Goal: Information Seeking & Learning: Learn about a topic

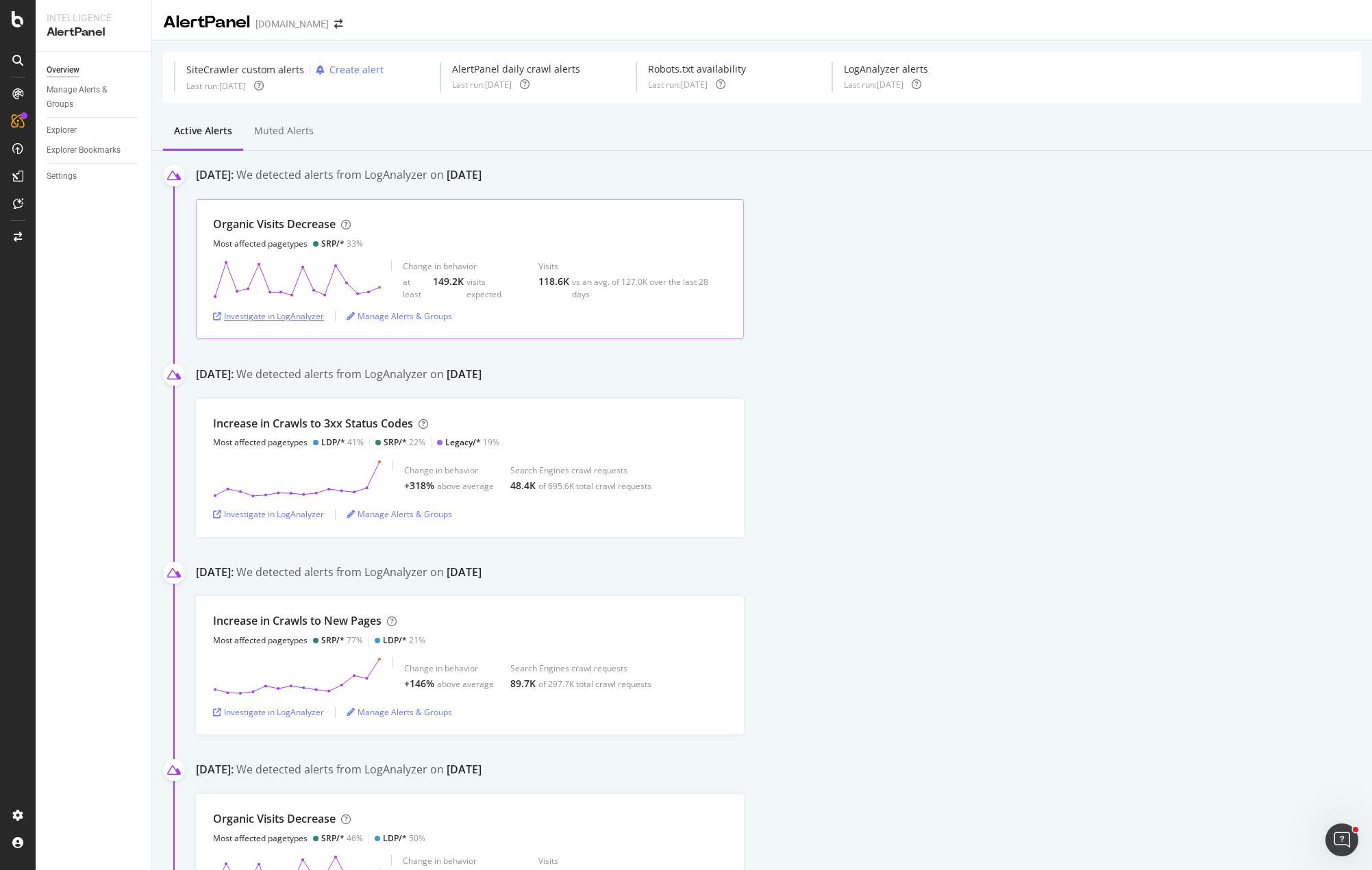
click at [303, 317] on div "Investigate in LogAnalyzer" at bounding box center [268, 316] width 111 height 11
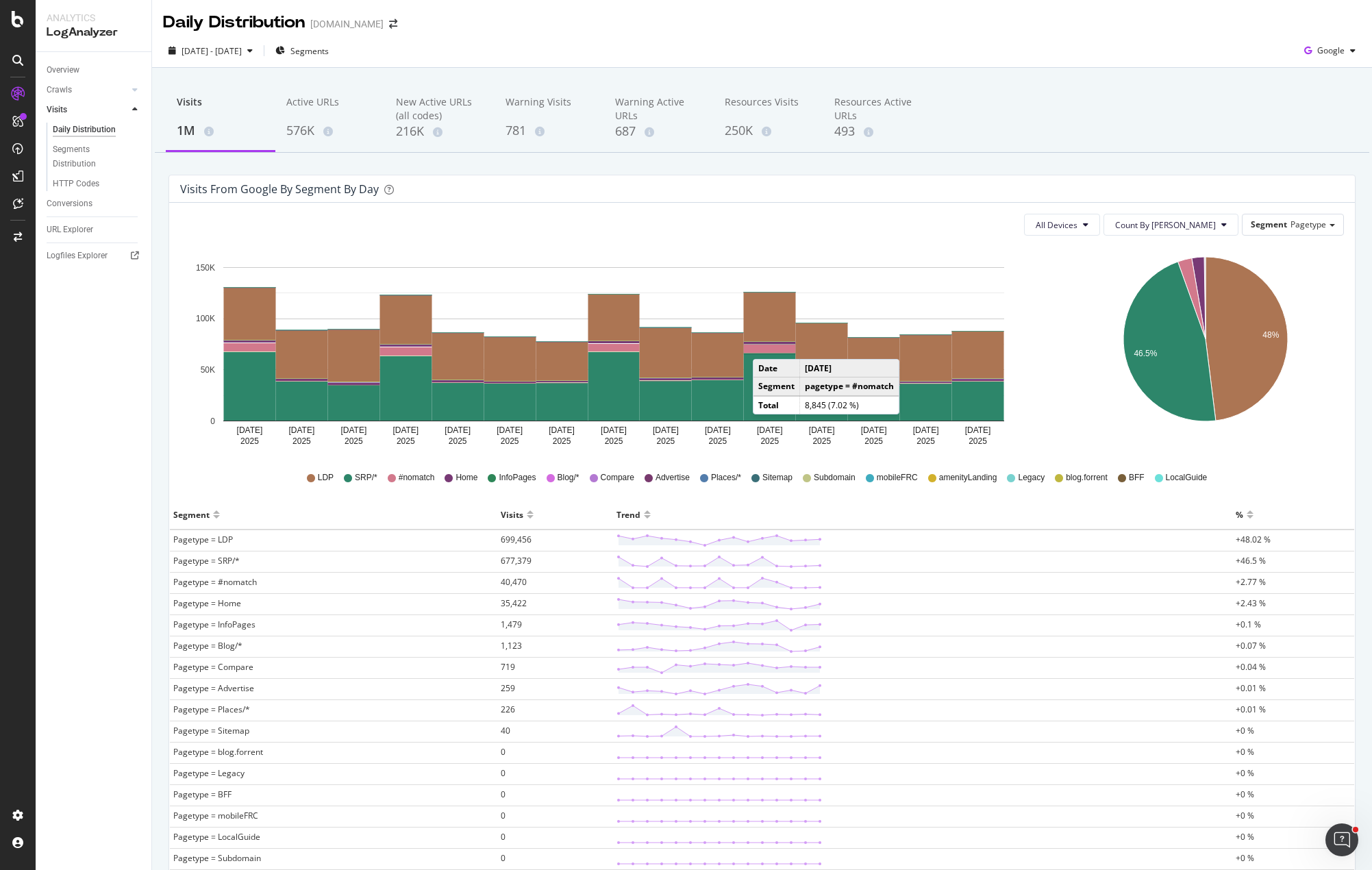
click at [767, 345] on rect "A chart." at bounding box center [770, 348] width 52 height 9
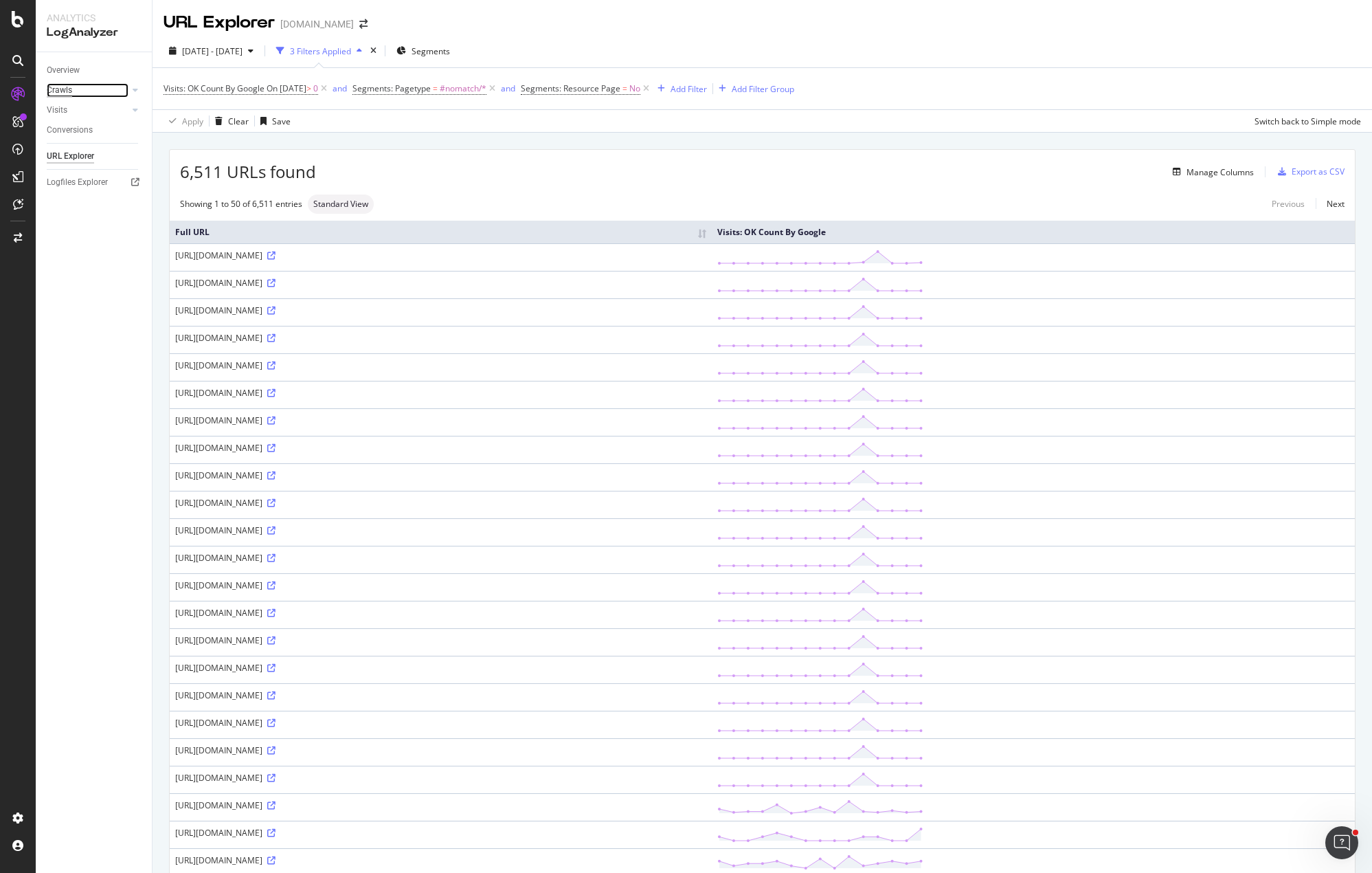
click at [54, 88] on div "Crawls" at bounding box center [59, 90] width 26 height 14
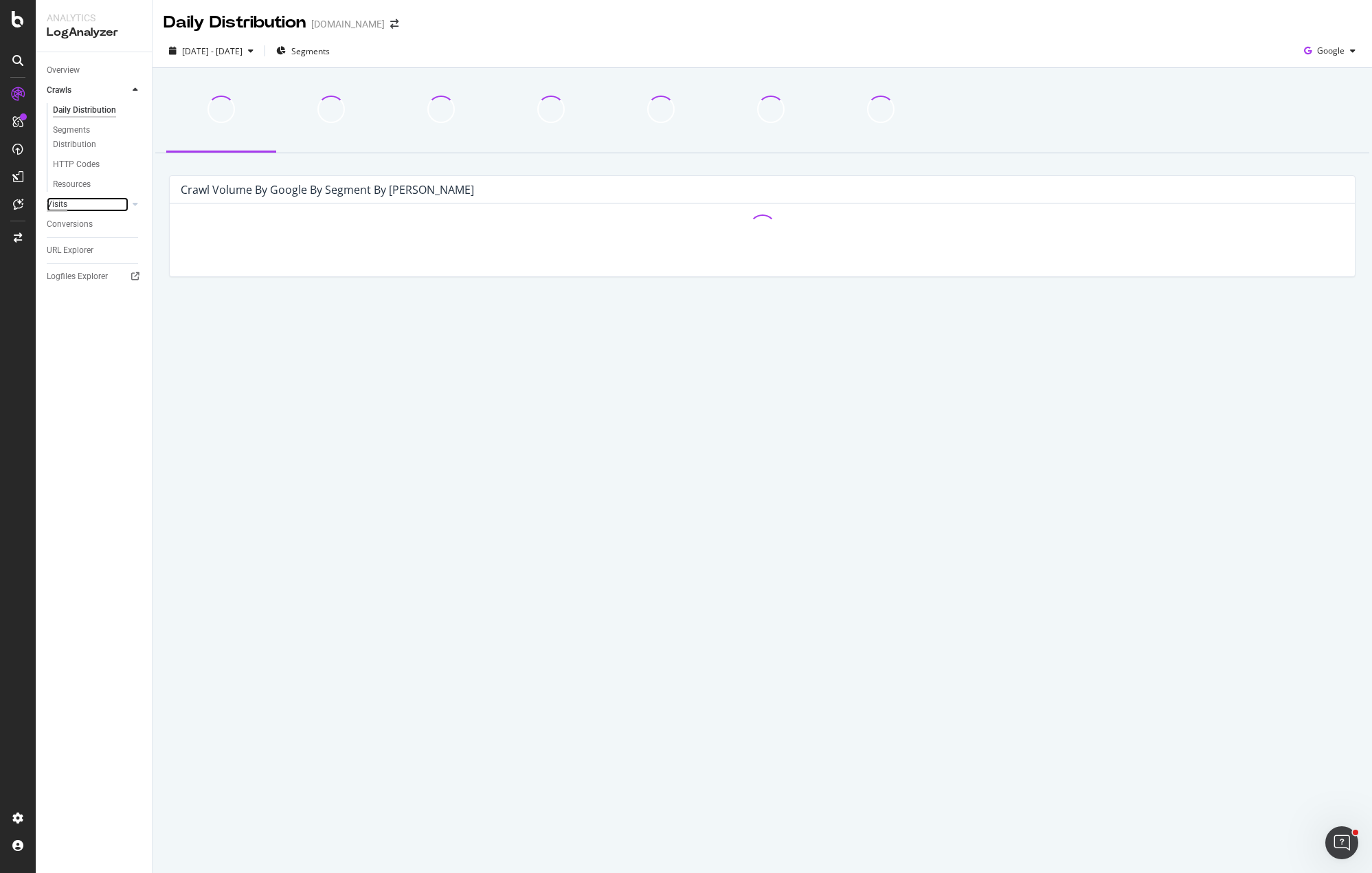
click at [55, 200] on div "Visits" at bounding box center [57, 204] width 21 height 14
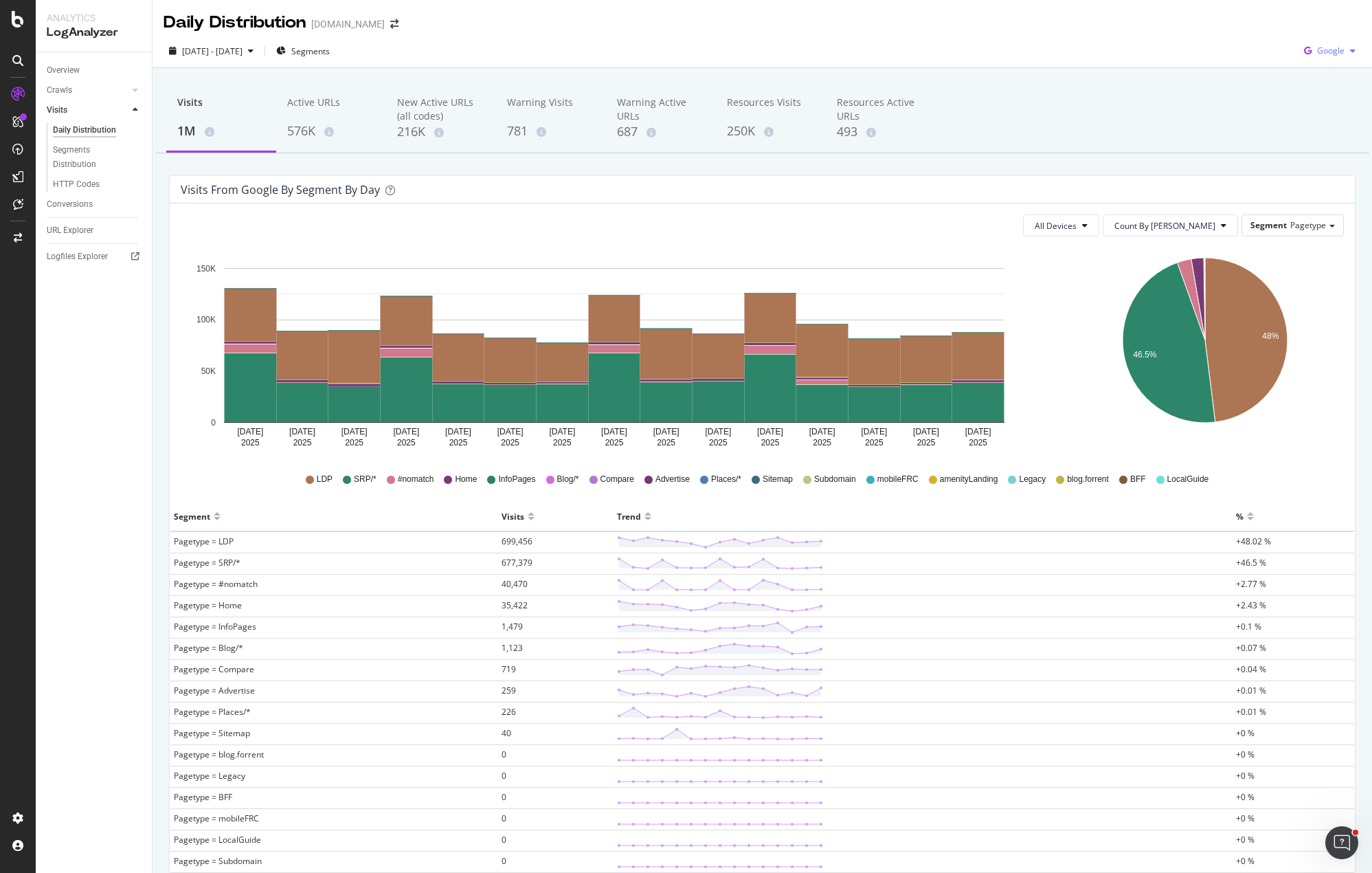
click at [1317, 48] on span "Google" at bounding box center [1331, 51] width 28 height 11
click at [1320, 102] on span "Bing" at bounding box center [1330, 103] width 51 height 12
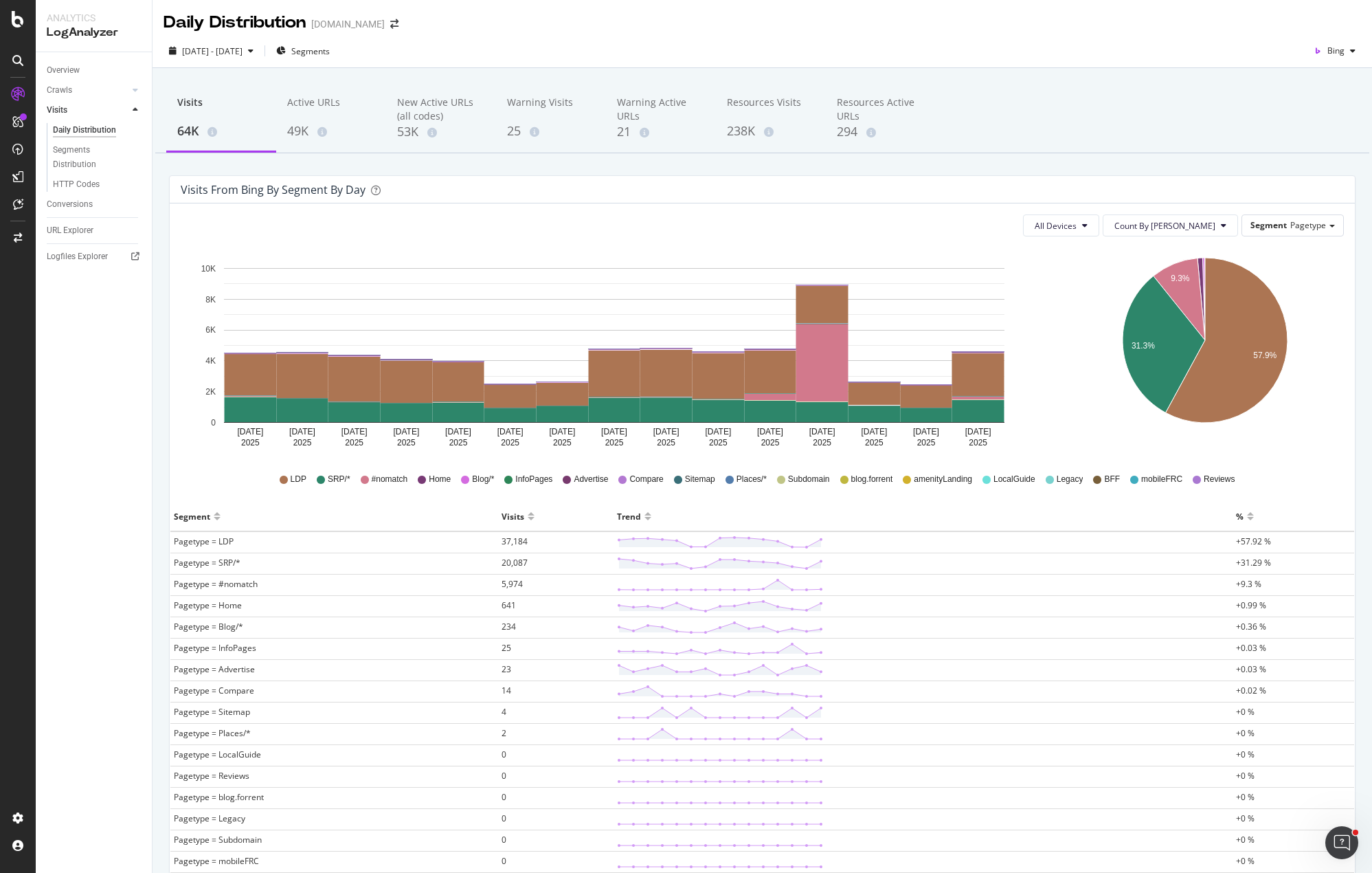
click at [1061, 164] on div "Visits 64K Active URLs 49K New Active URLs (all codes) 53K Warning Visits 25 Wa…" at bounding box center [762, 547] width 1220 height 957
click at [834, 357] on rect "A chart." at bounding box center [822, 362] width 53 height 78
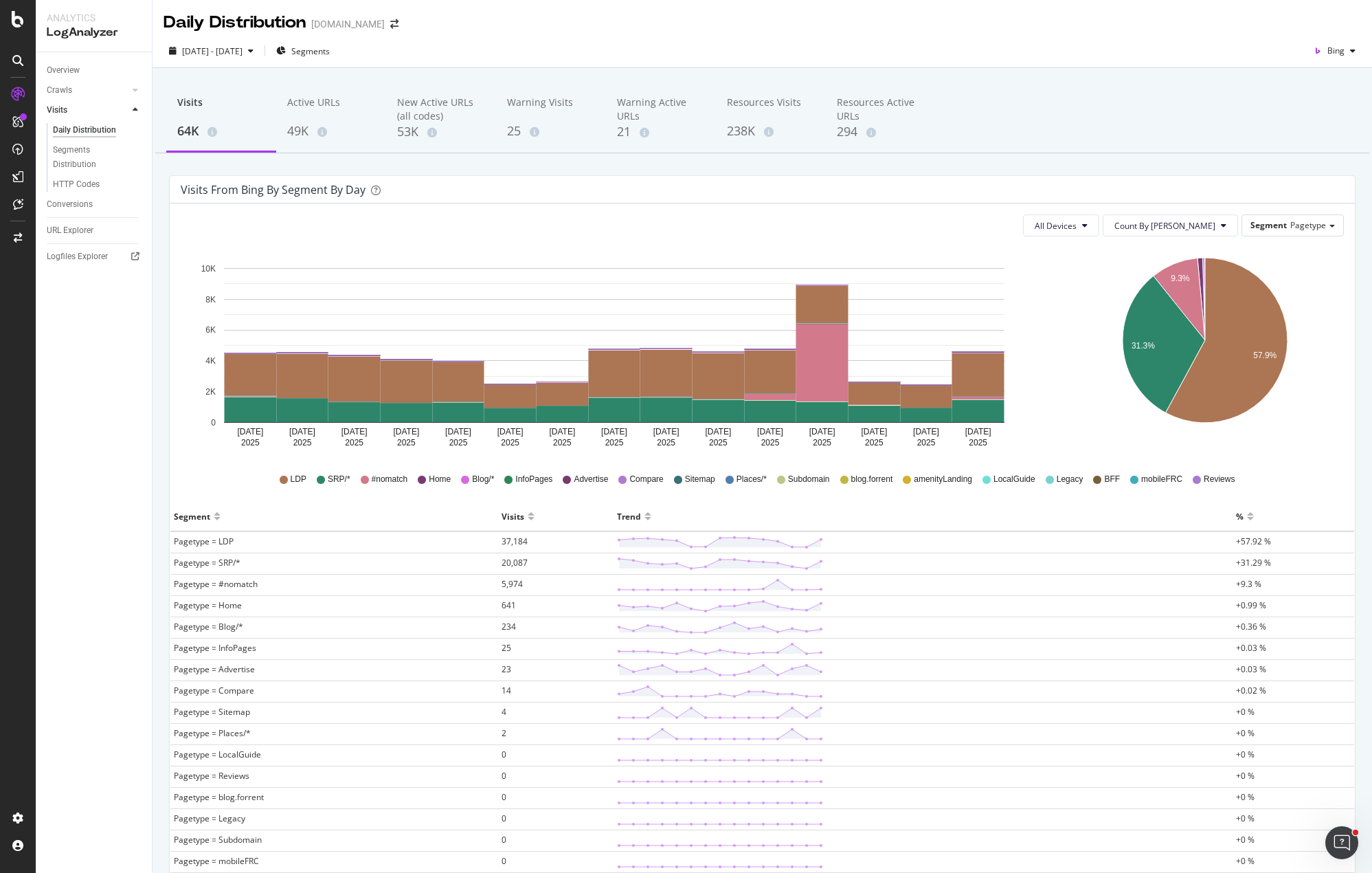
scroll to position [152, 0]
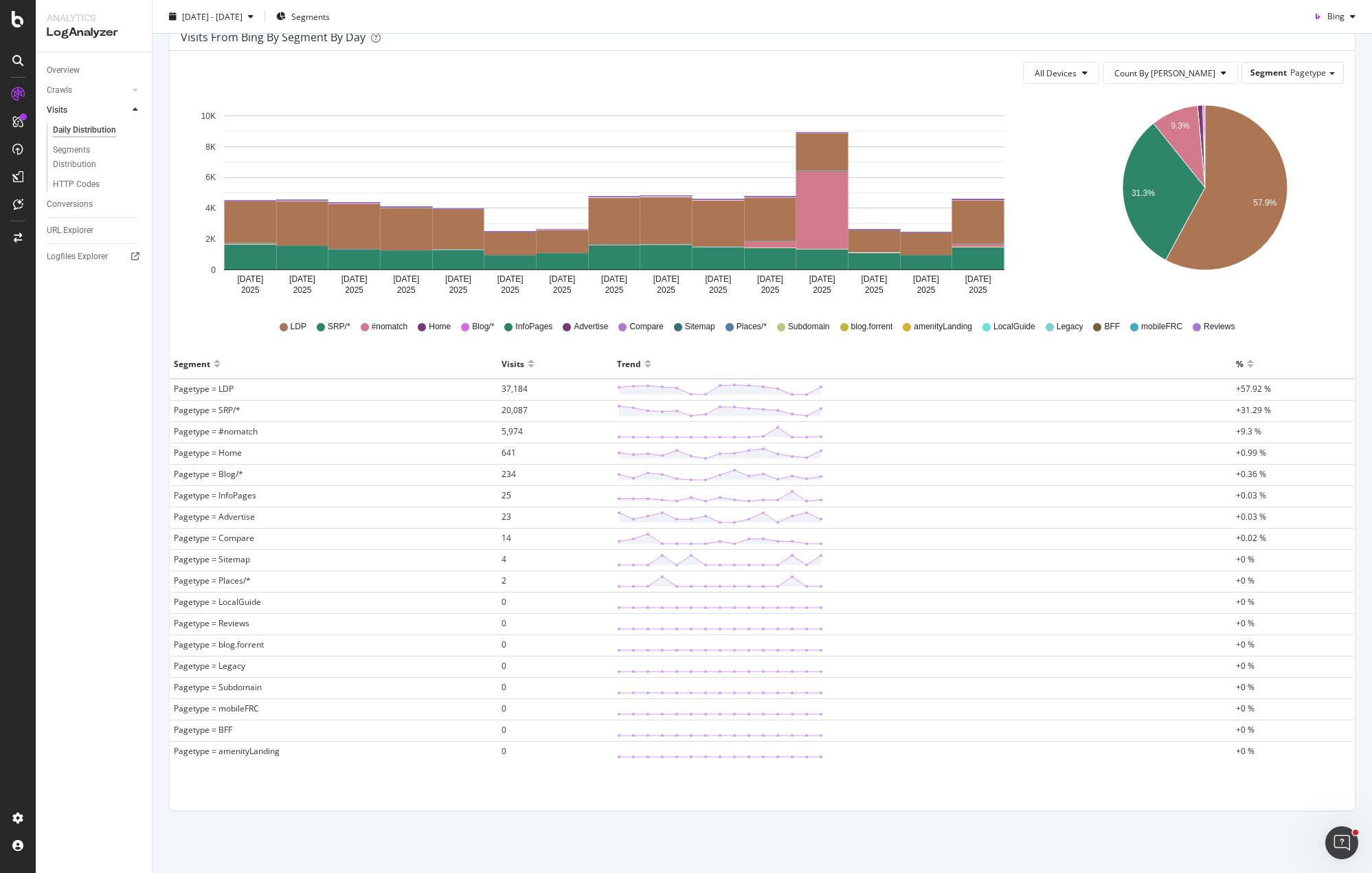
click at [570, 85] on div "All Devices Count By Day Segment Pagetype Hold CTRL while clicking to filter th…" at bounding box center [762, 430] width 1185 height 759
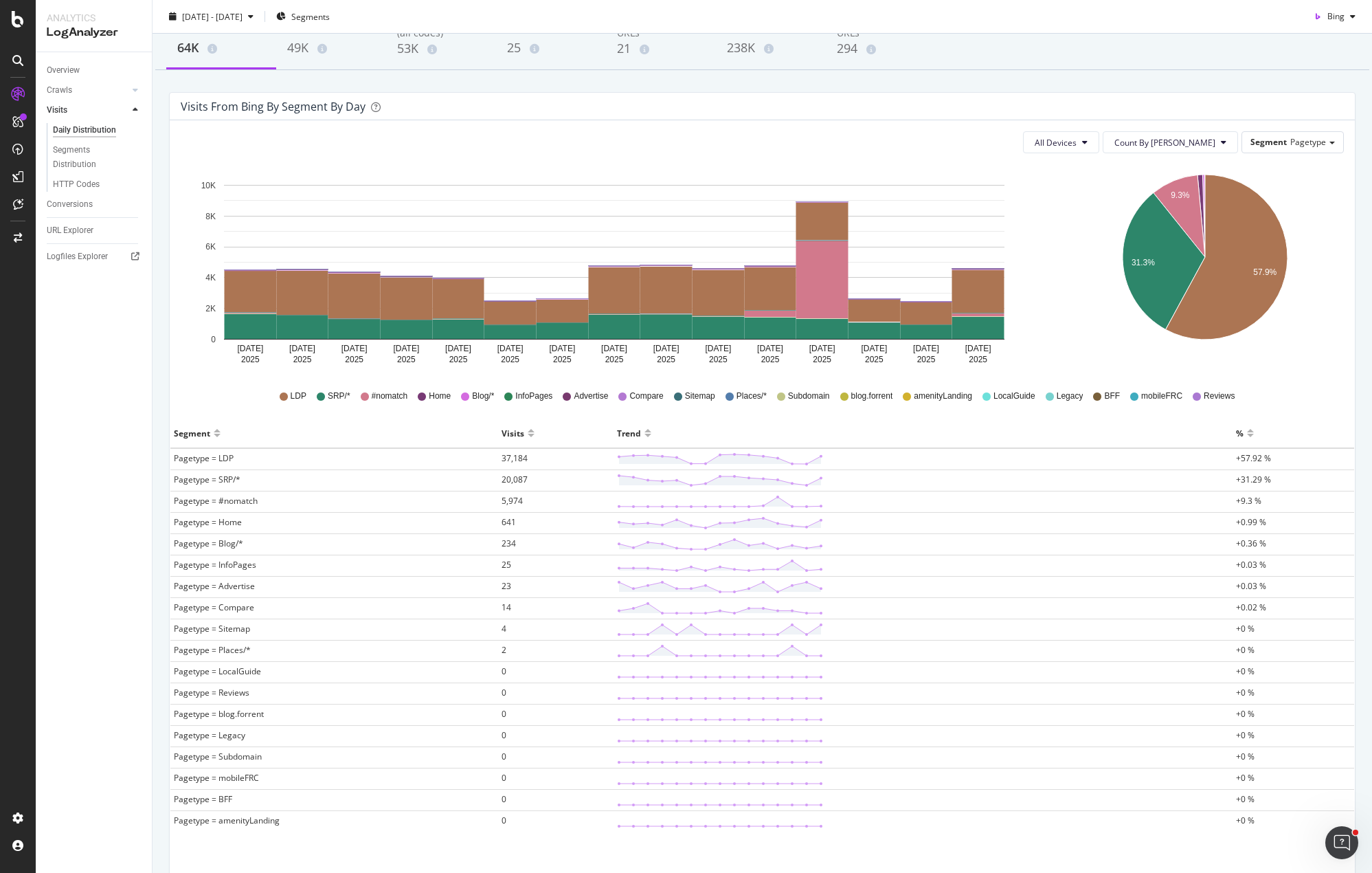
scroll to position [0, 0]
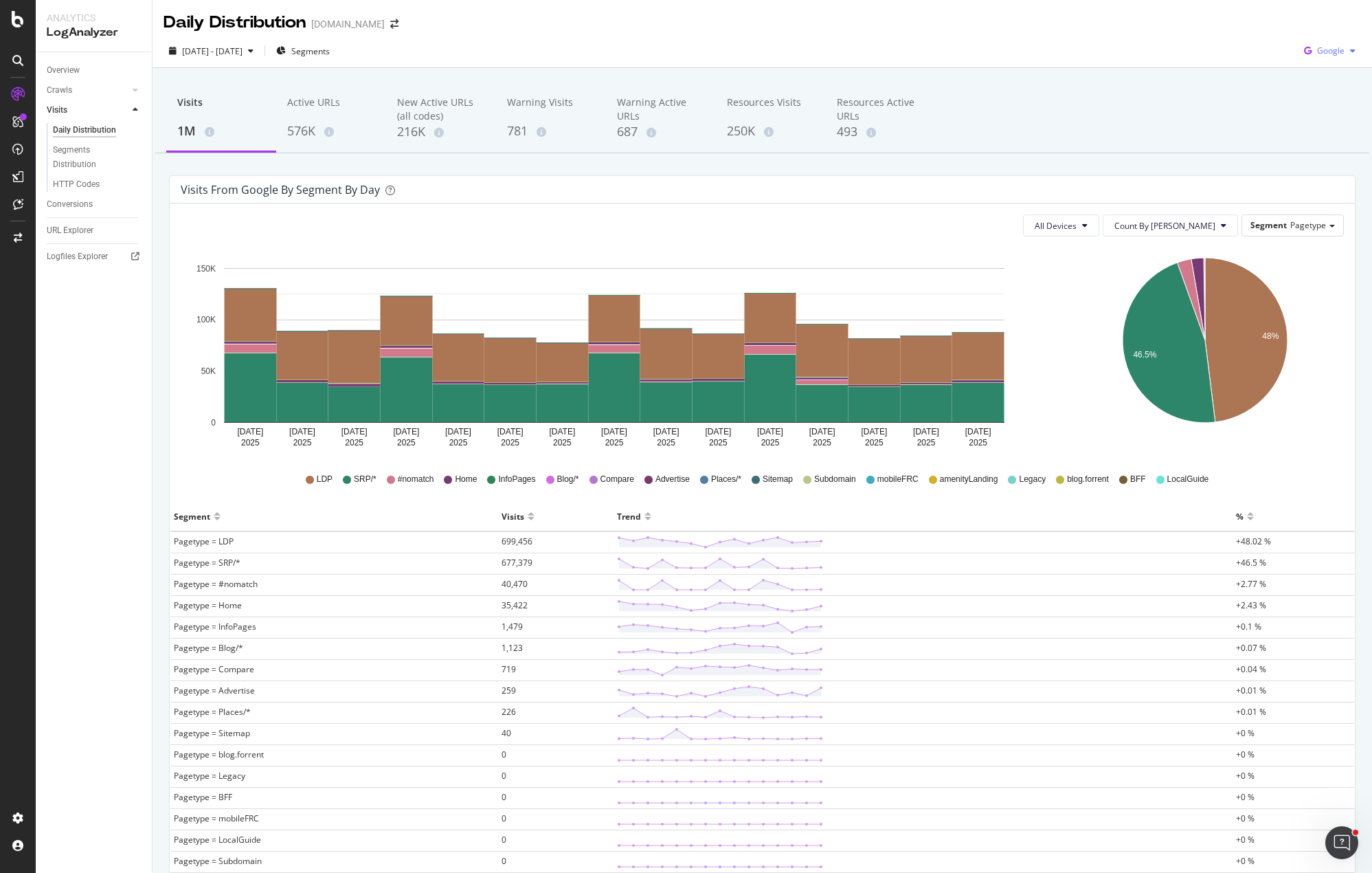
click at [1330, 48] on span "Google" at bounding box center [1331, 51] width 28 height 11
click at [1318, 131] on span "OpenAI" at bounding box center [1330, 129] width 51 height 12
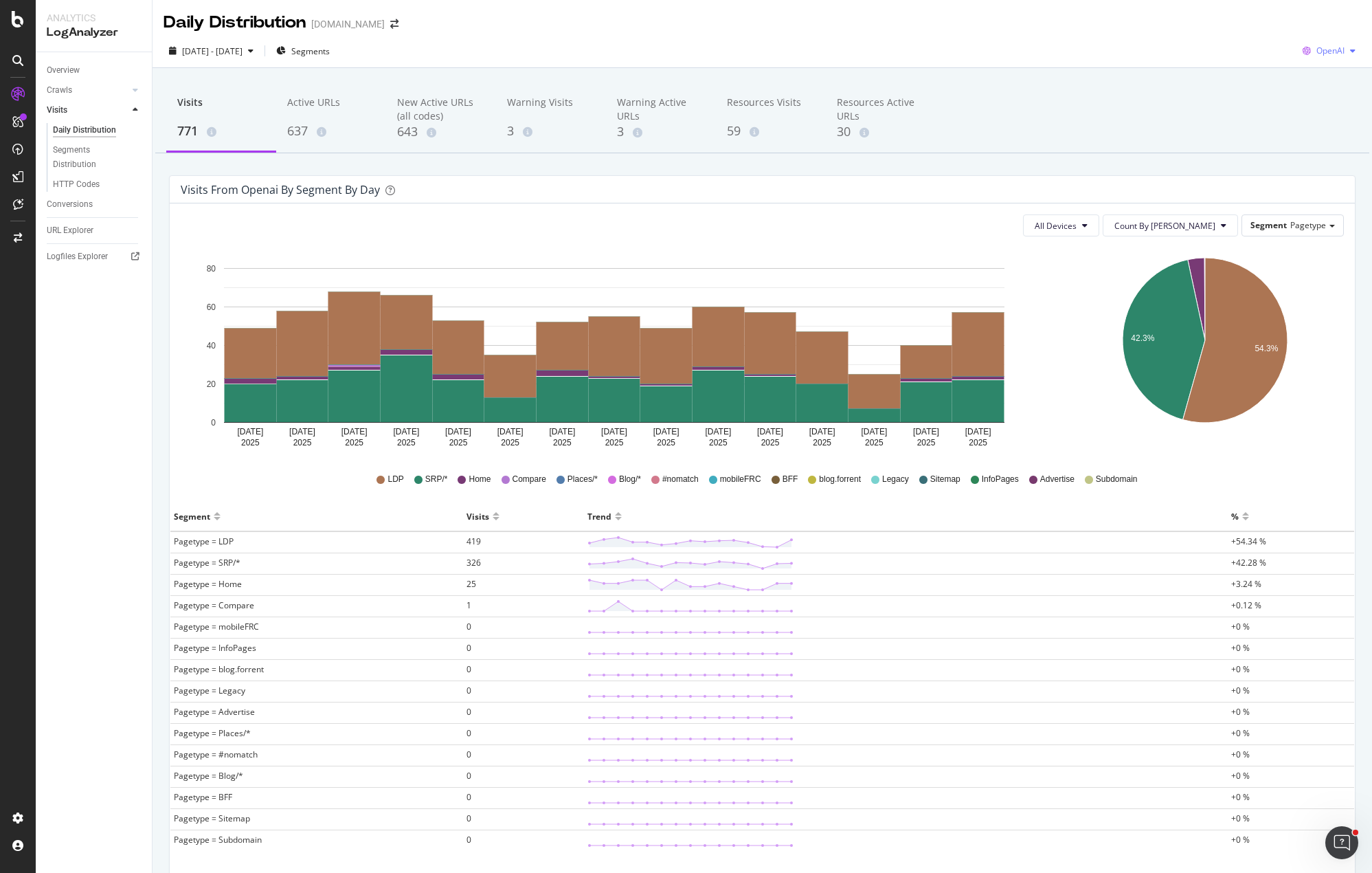
click at [1331, 52] on span "OpenAI" at bounding box center [1330, 51] width 28 height 11
click at [1313, 155] on span "Other AI Bots" at bounding box center [1329, 154] width 51 height 12
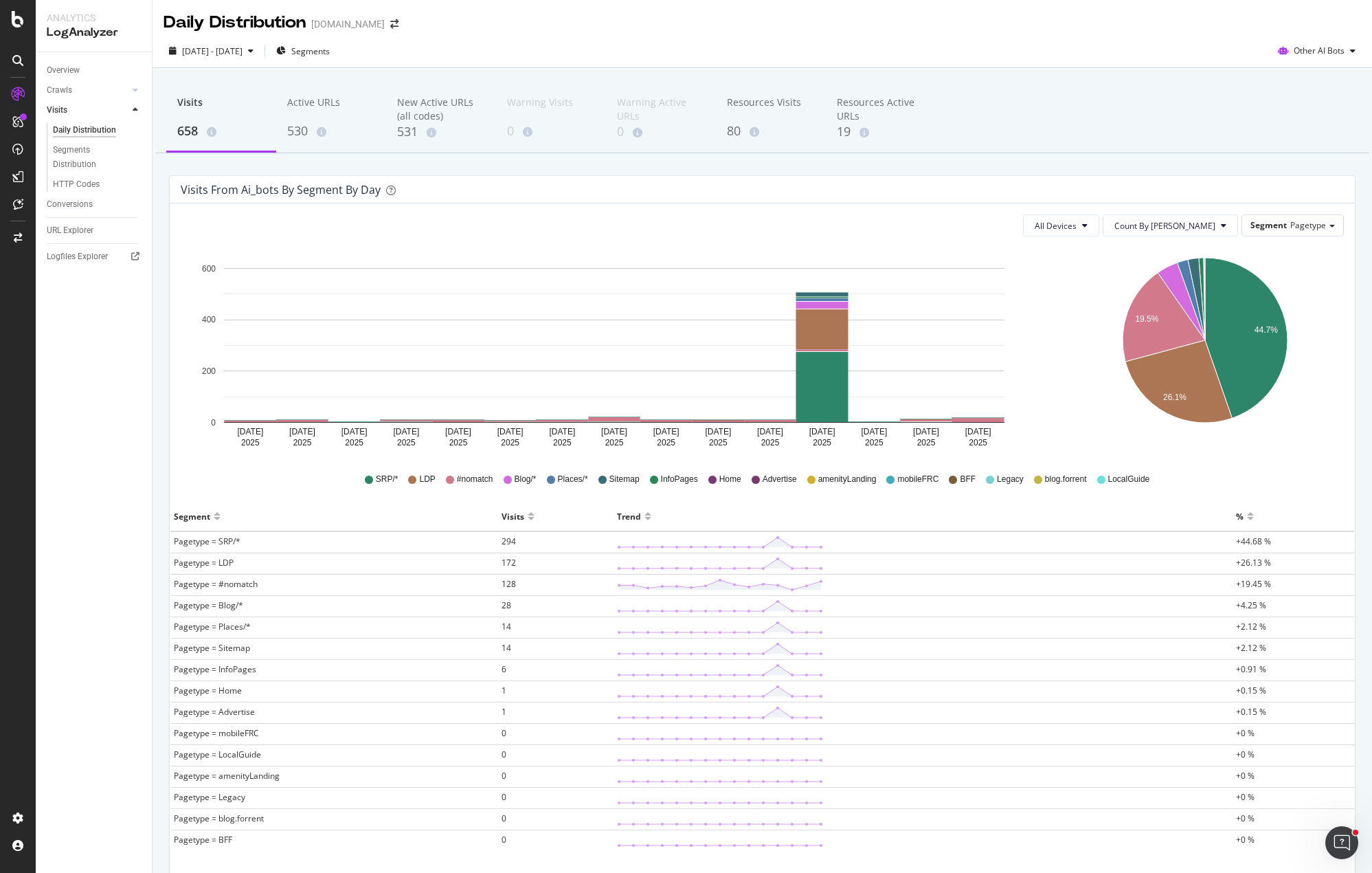
click at [454, 169] on div "Visits 658 Active URLs 530 New Active URLs (all codes) 531 Warning Visits 0 War…" at bounding box center [762, 515] width 1220 height 894
click at [1198, 97] on div "Visits 658 Active URLs 530 New Active URLs (all codes) 531 Warning Visits 0 War…" at bounding box center [762, 119] width 1214 height 69
click at [66, 73] on div "Overview" at bounding box center [63, 70] width 33 height 14
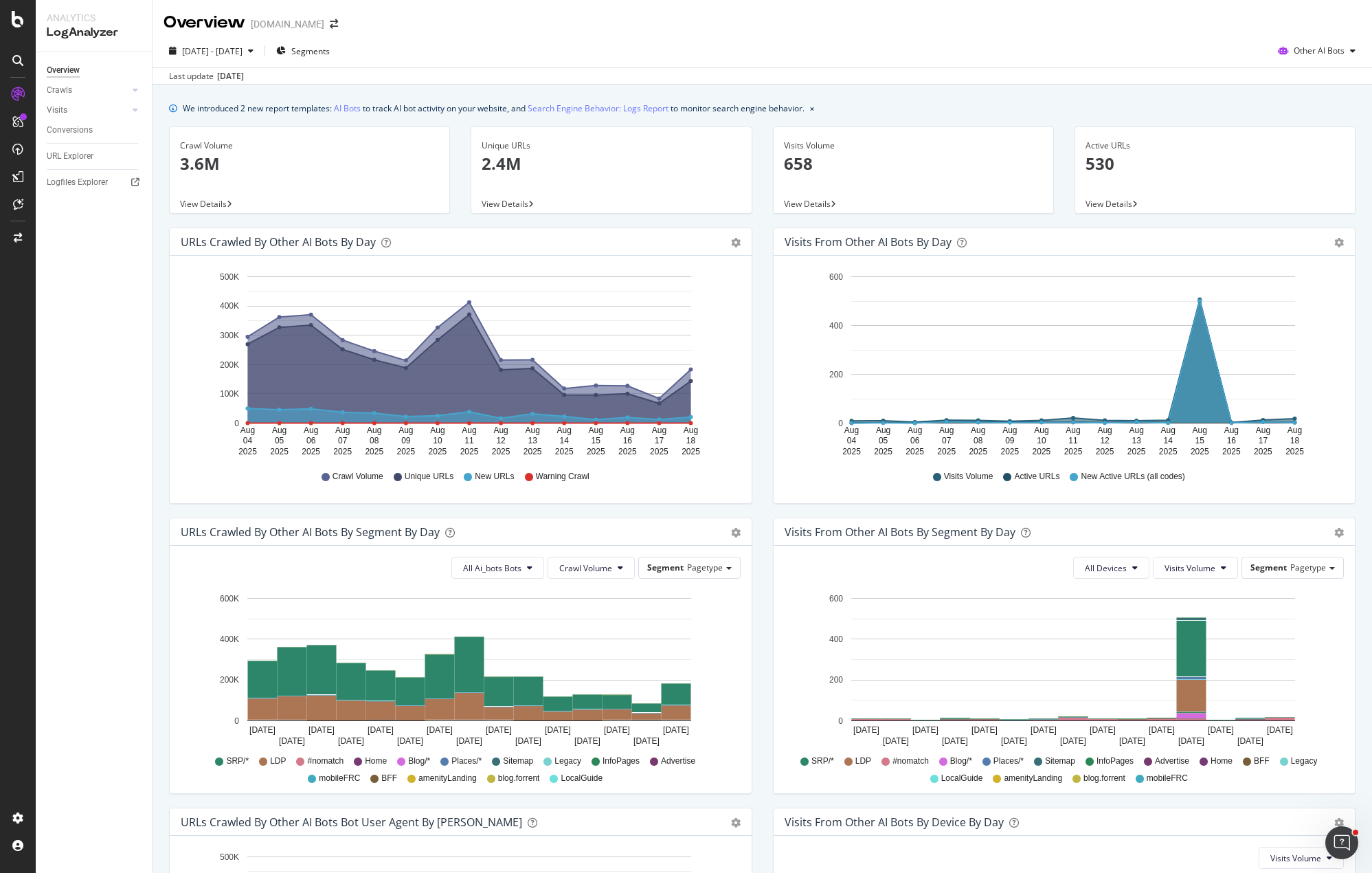
click at [763, 231] on div "Visits from Other AI Bots by day Area Table Hold CTRL while clicking to filter …" at bounding box center [1064, 372] width 604 height 290
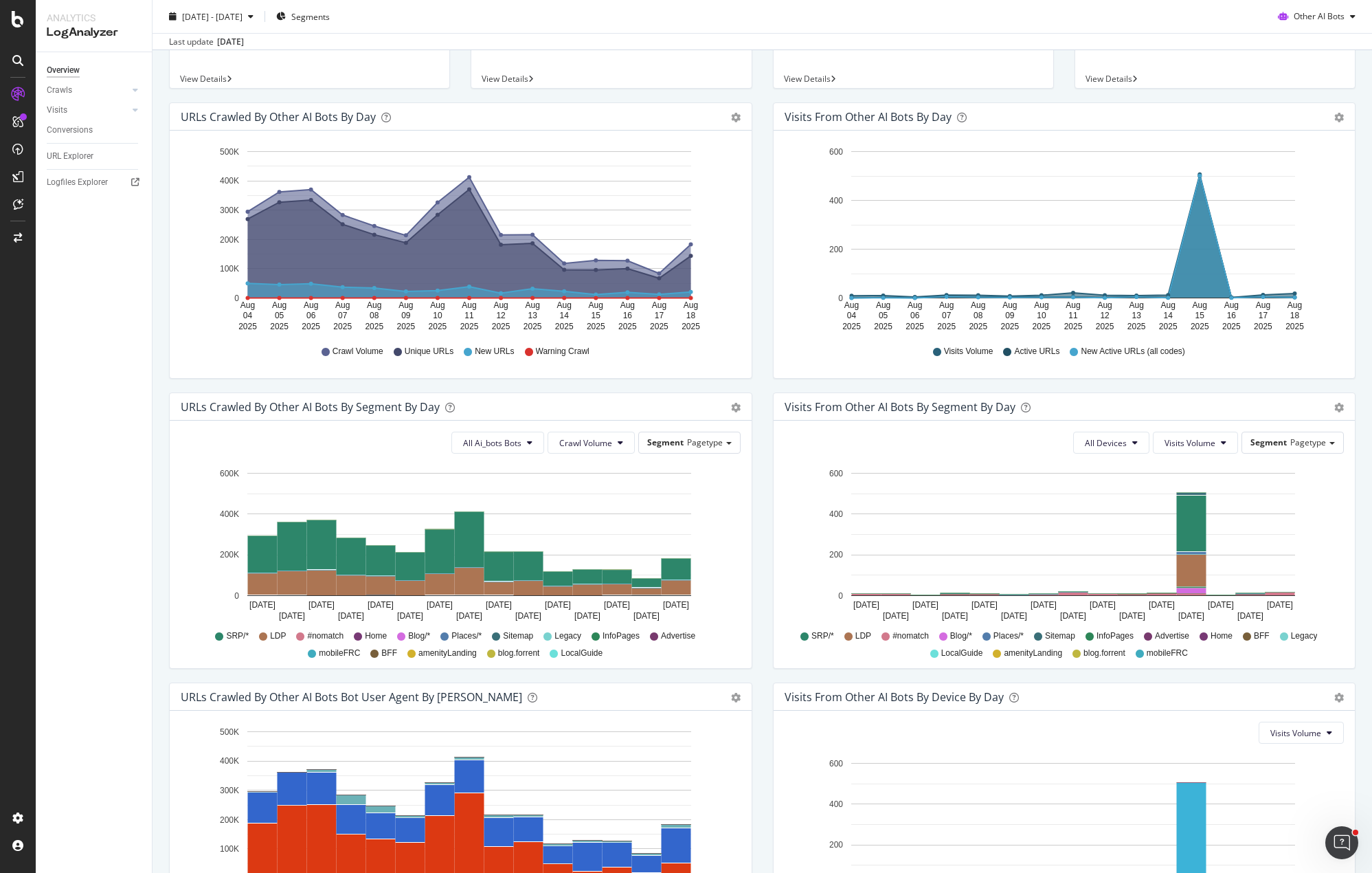
scroll to position [273, 0]
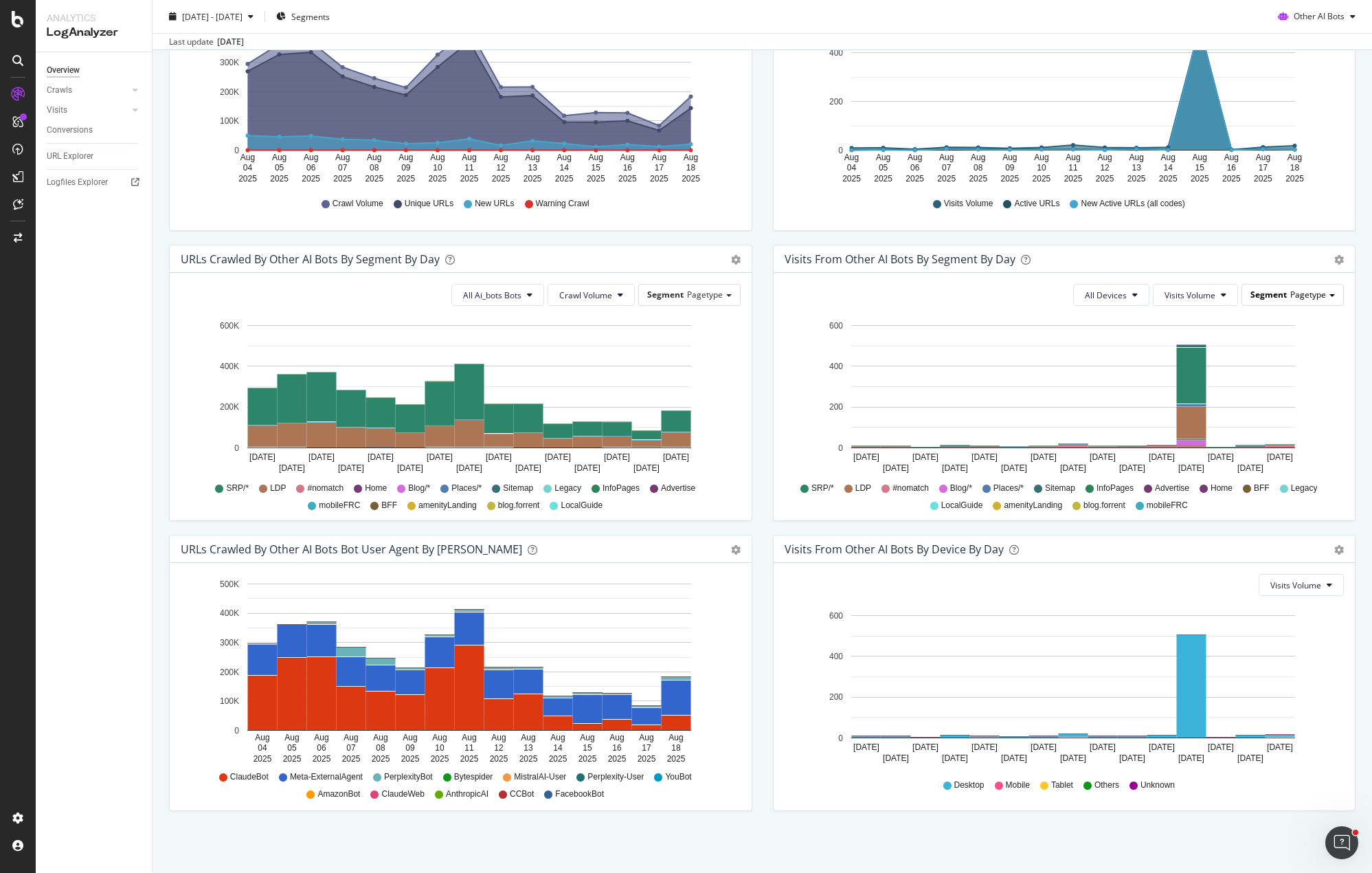
click at [1330, 296] on span at bounding box center [1333, 295] width 6 height 3
click at [1195, 294] on span "Visits Volume" at bounding box center [1189, 295] width 51 height 11
click at [1091, 293] on span "All Devices" at bounding box center [1106, 295] width 42 height 11
click at [1257, 519] on div "All Devices Visits Volume Segment Pagetype Hold CTRL while clicking to filter t…" at bounding box center [1065, 396] width 582 height 248
click at [1184, 575] on div "Visits Volume" at bounding box center [1064, 585] width 560 height 22
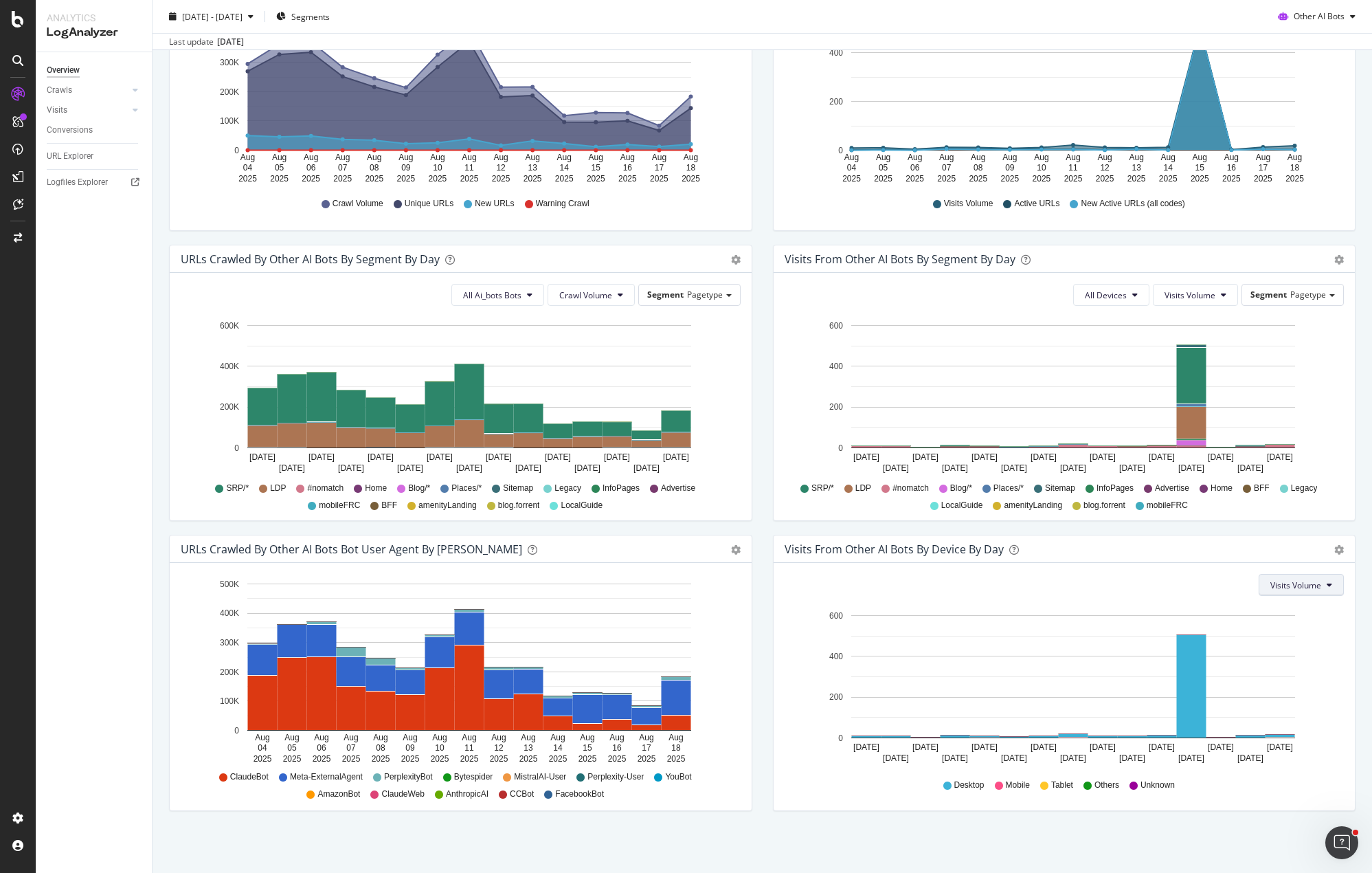
click at [1300, 584] on span "Visits Volume" at bounding box center [1295, 585] width 51 height 11
click at [1174, 590] on div "Visits Volume" at bounding box center [1064, 585] width 560 height 22
click at [1291, 578] on button "Visits Volume" at bounding box center [1301, 585] width 85 height 22
click at [1283, 643] on span "Active URLs" at bounding box center [1286, 638] width 53 height 12
click at [1289, 580] on span "Active URLs" at bounding box center [1298, 585] width 45 height 11
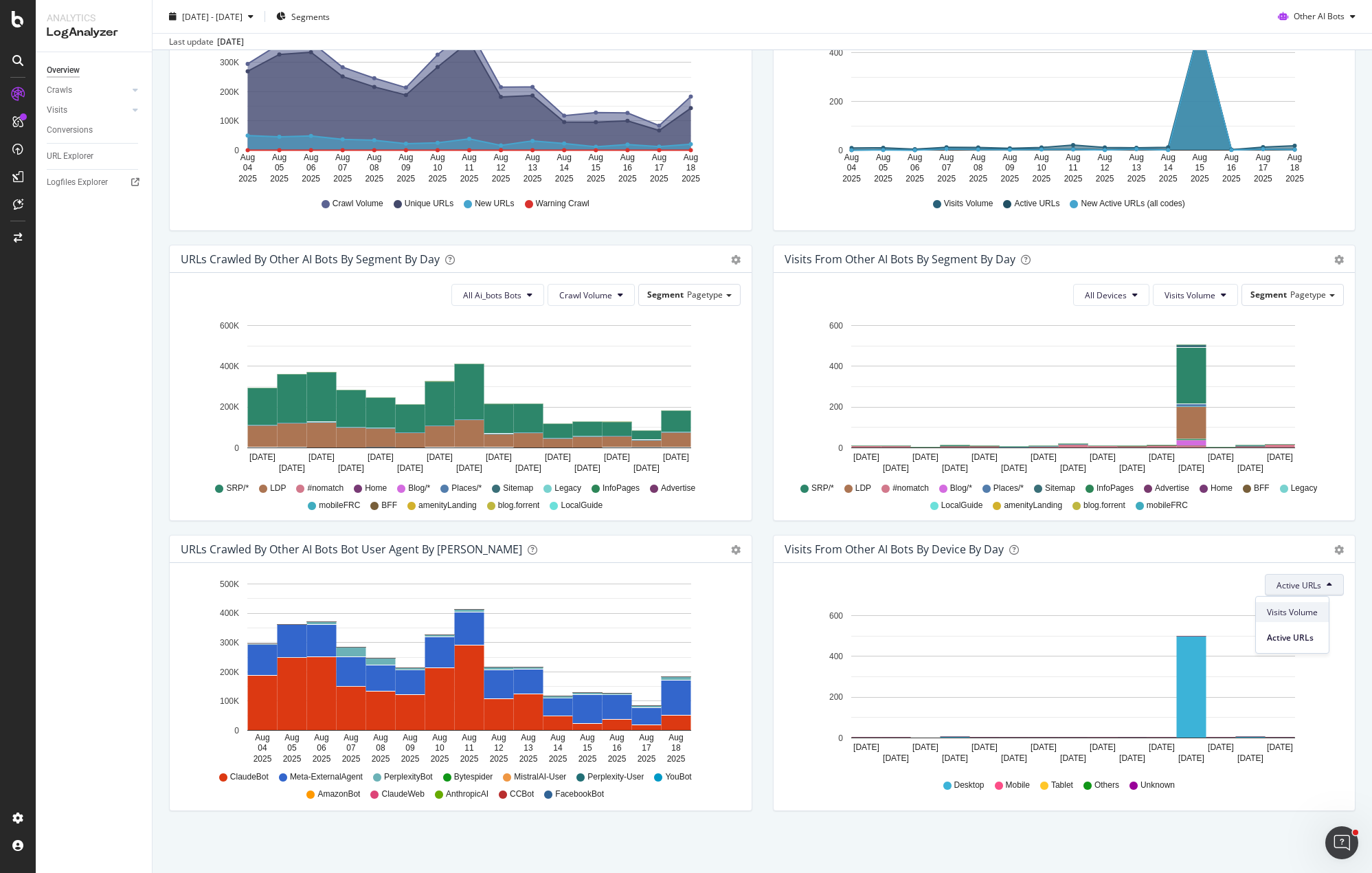
click at [1290, 610] on span "Visits Volume" at bounding box center [1292, 612] width 51 height 12
click at [753, 571] on div "URLs Crawled by Other AI Bots bot User Agent By Day Timeline (by Value) Timelin…" at bounding box center [460, 680] width 604 height 290
click at [763, 459] on div "Visits from Other AI Bots By Segment By Day Timeline (by Value) Table All Devic…" at bounding box center [1064, 390] width 604 height 290
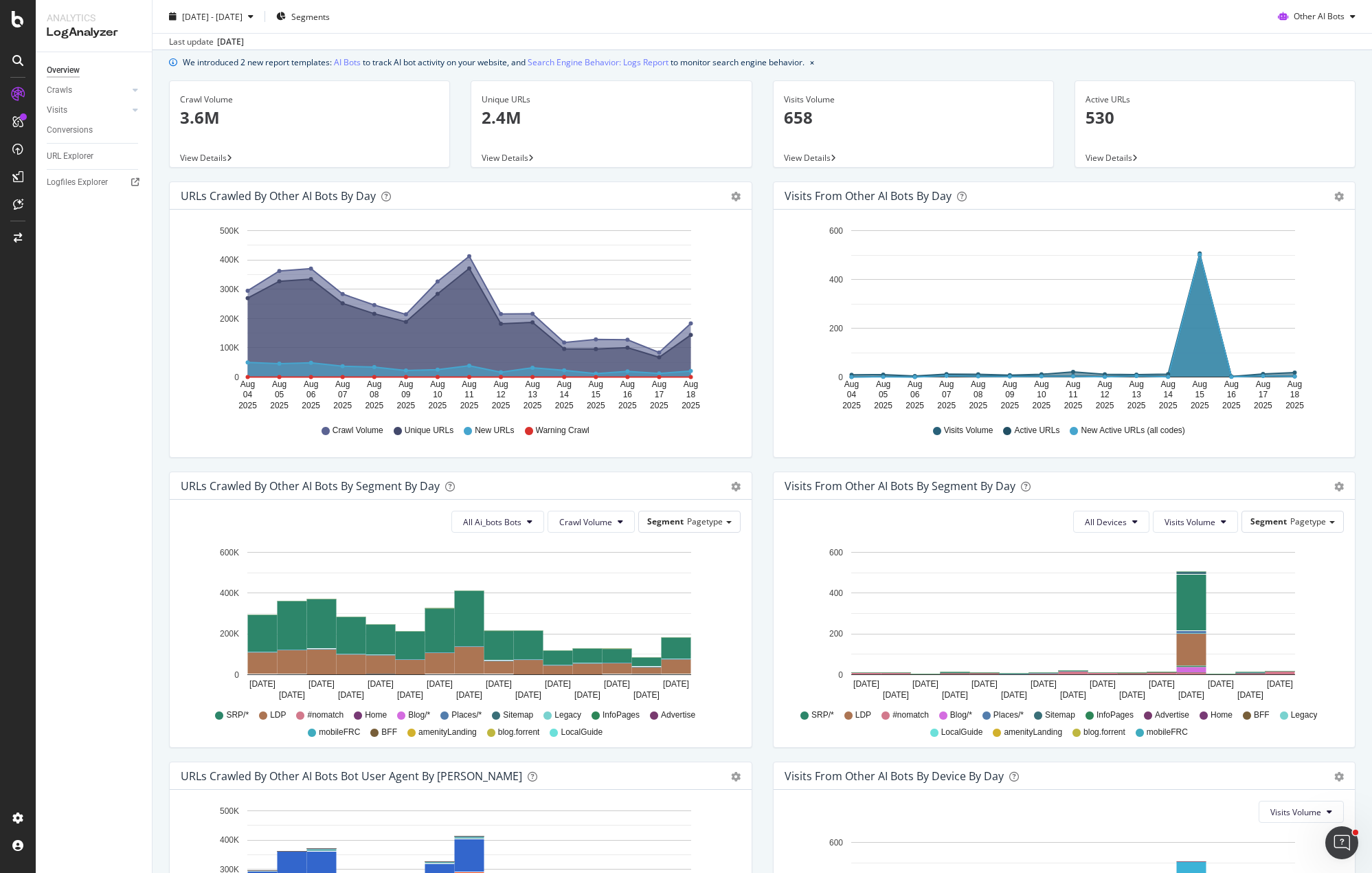
scroll to position [0, 0]
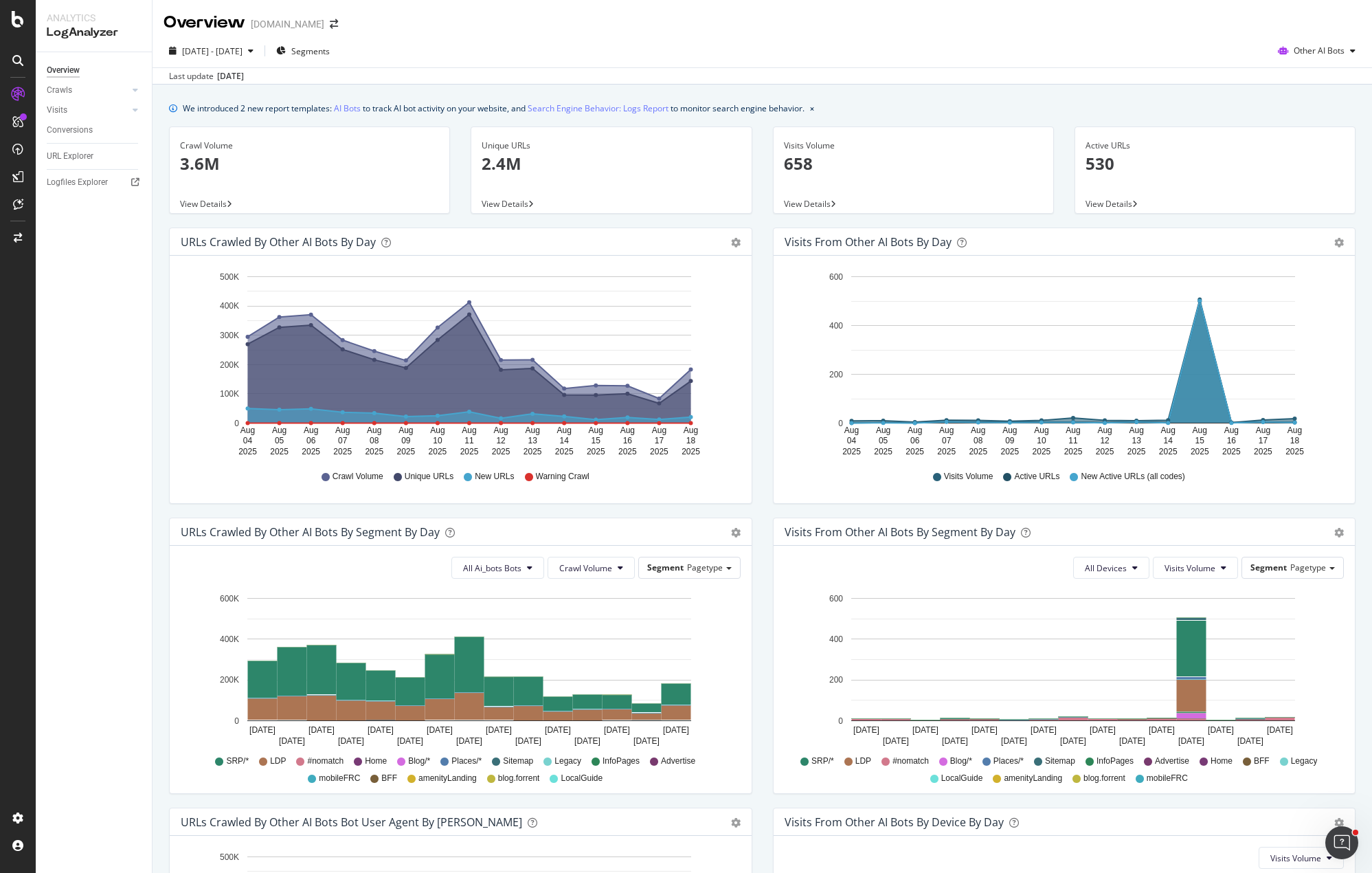
click at [929, 90] on div "We introduced 2 new report templates: AI Bots to track AI bot activity on your …" at bounding box center [762, 615] width 1220 height 1062
